Goal: Task Accomplishment & Management: Use online tool/utility

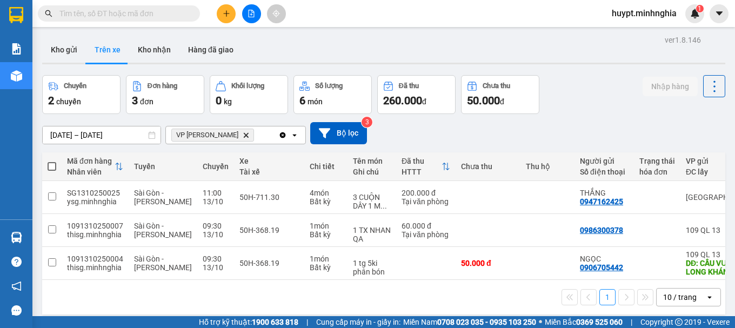
scroll to position [0, 208]
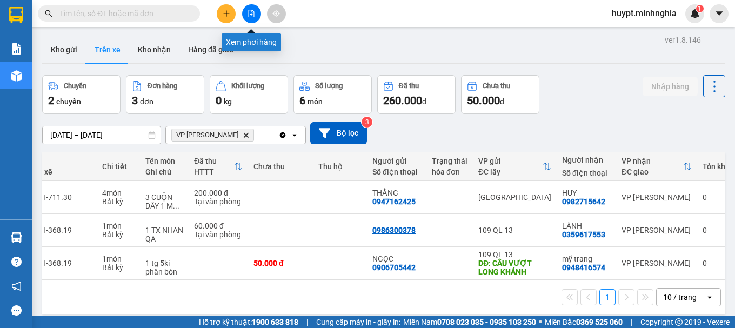
click at [251, 12] on icon "file-add" at bounding box center [252, 14] width 8 height 8
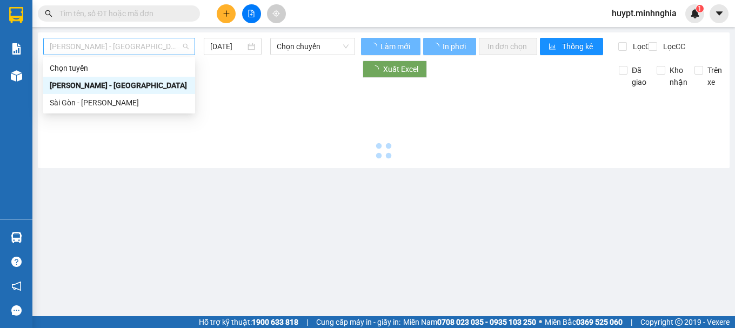
click at [73, 52] on span "[PERSON_NAME] - [GEOGRAPHIC_DATA]" at bounding box center [119, 46] width 139 height 16
drag, startPoint x: 68, startPoint y: 102, endPoint x: 76, endPoint y: 100, distance: 8.9
click at [68, 103] on div "Sài Gòn - [PERSON_NAME]" at bounding box center [119, 103] width 139 height 12
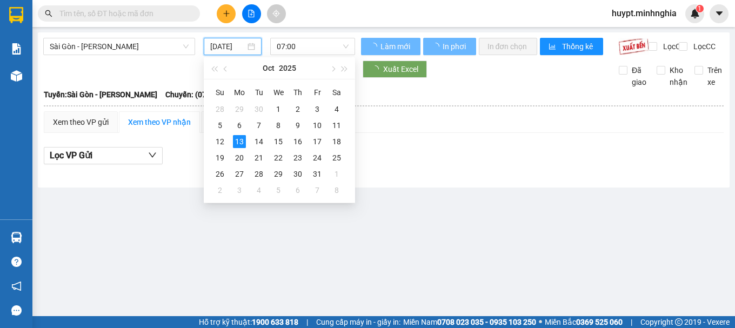
click at [231, 44] on input "[DATE]" at bounding box center [228, 47] width 36 height 12
click at [223, 141] on div "12" at bounding box center [219, 141] width 13 height 13
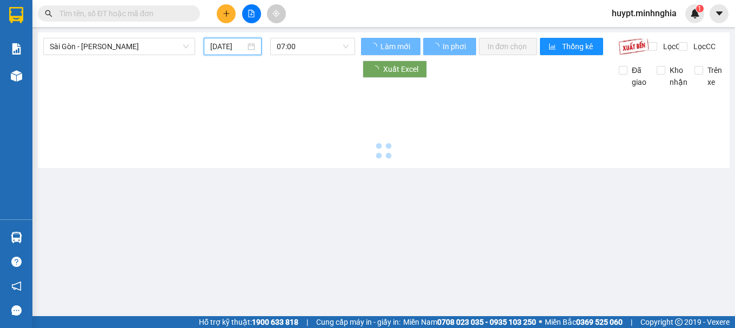
click at [313, 48] on span "07:00" at bounding box center [313, 46] width 72 height 16
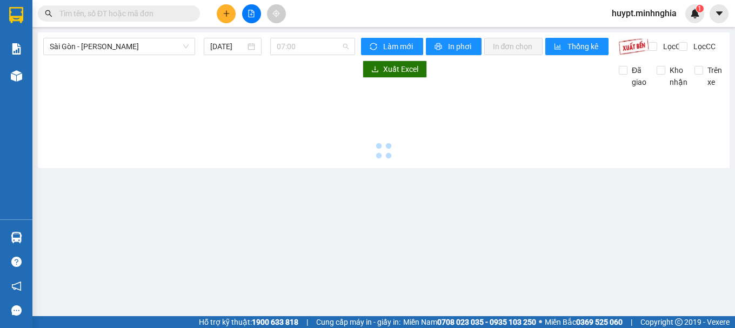
type input "[DATE]"
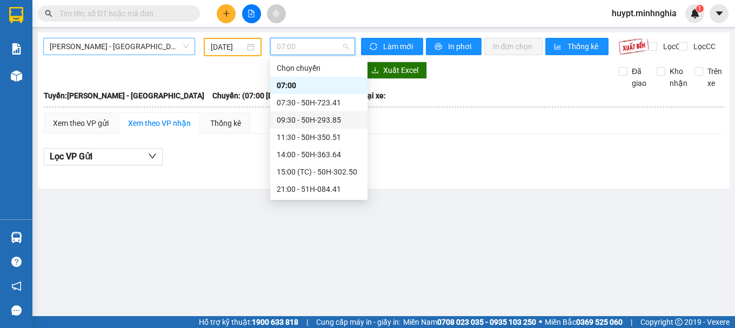
click at [128, 44] on span "[PERSON_NAME] - [GEOGRAPHIC_DATA]" at bounding box center [119, 46] width 139 height 16
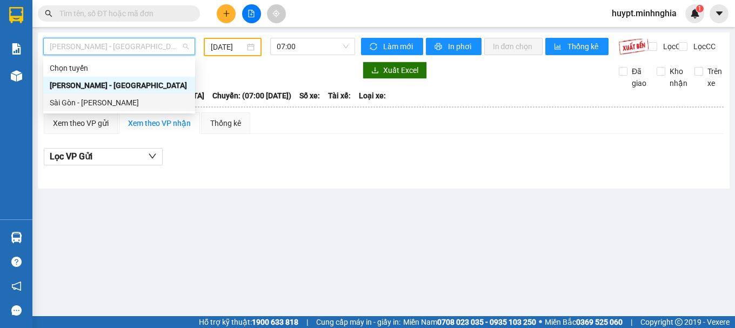
click at [92, 102] on div "Sài Gòn - [PERSON_NAME]" at bounding box center [119, 103] width 139 height 12
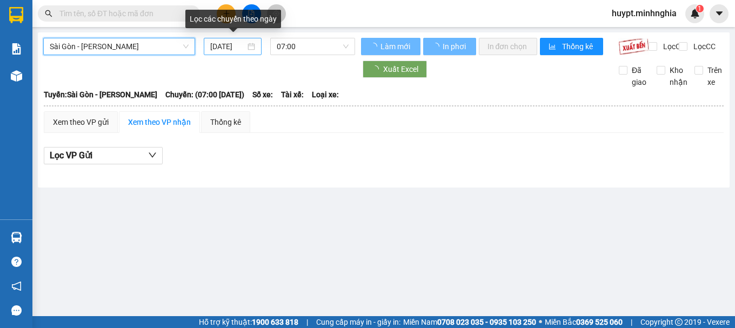
click at [228, 47] on input "[DATE]" at bounding box center [228, 47] width 36 height 12
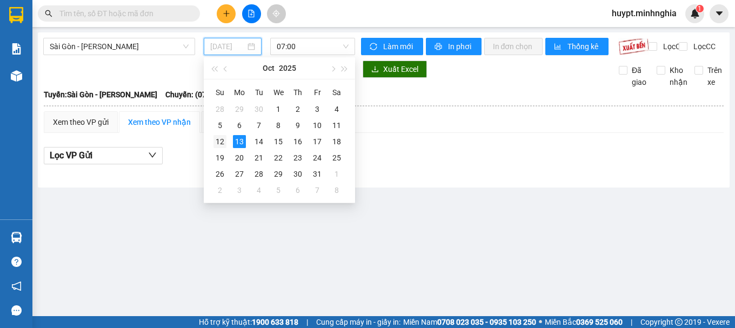
click at [221, 143] on div "12" at bounding box center [219, 141] width 13 height 13
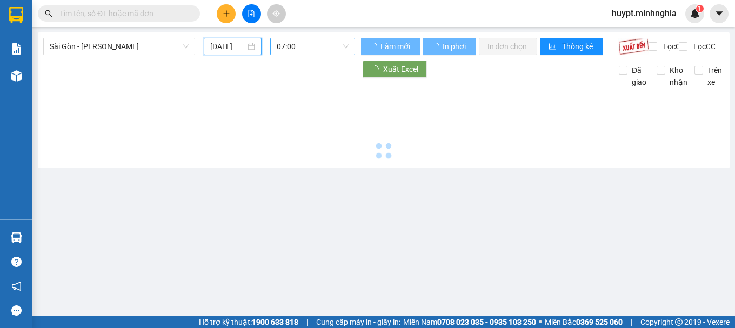
type input "[DATE]"
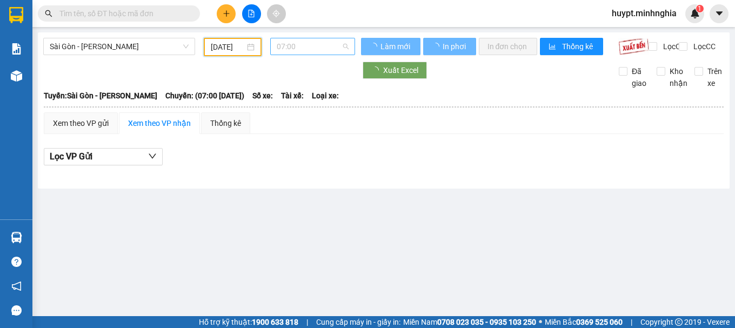
click at [294, 47] on span "07:00" at bounding box center [313, 46] width 72 height 16
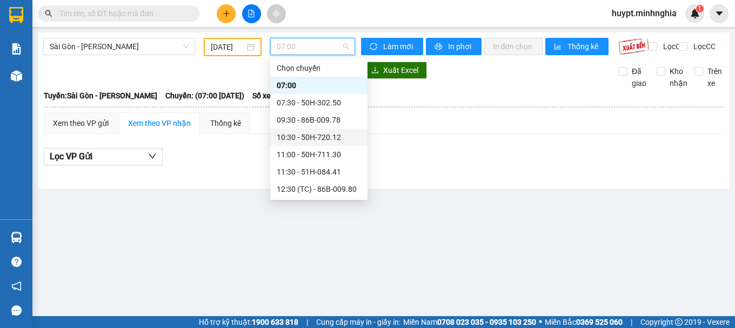
click at [305, 138] on div "10:30 - 50H-720.12" at bounding box center [319, 137] width 84 height 12
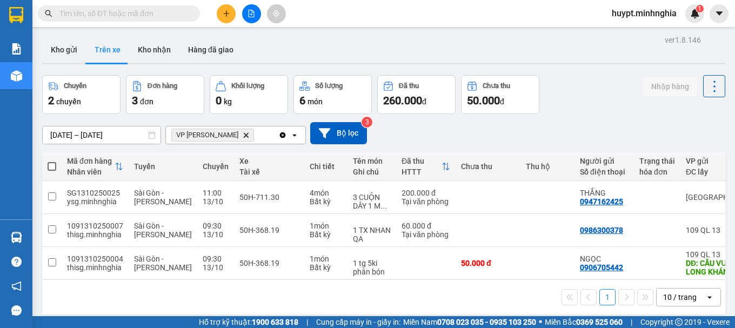
scroll to position [0, 208]
